Goal: Transaction & Acquisition: Purchase product/service

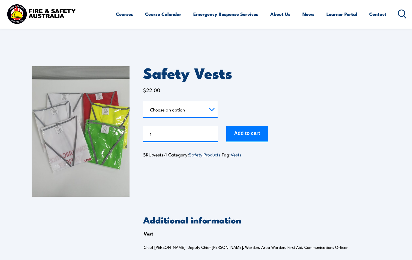
click at [82, 150] on img at bounding box center [81, 131] width 98 height 131
click at [172, 111] on select "Choose an option Chief [PERSON_NAME] Deputy Chief Warden Warden Area Warden Fir…" at bounding box center [180, 110] width 75 height 16
click at [143, 102] on select "Choose an option Chief [PERSON_NAME] Deputy Chief Warden Warden Area Warden Fir…" at bounding box center [180, 110] width 75 height 16
select select "Warden"
